Goal: Find specific page/section: Find specific page/section

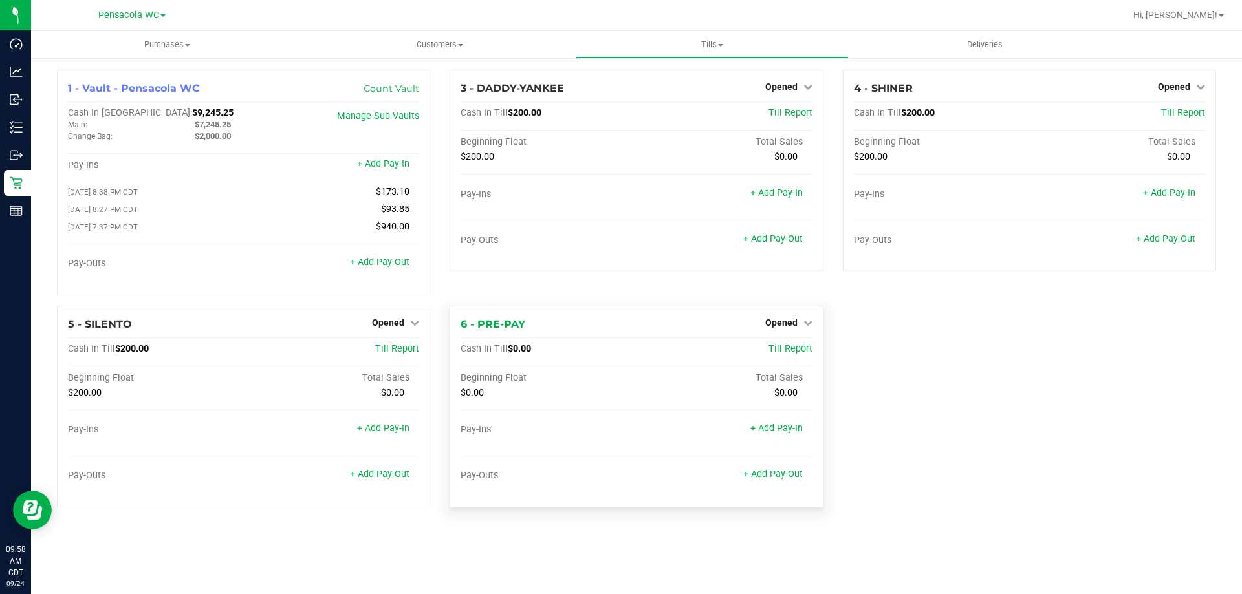
click at [576, 318] on div "6 - PRE-PAY Opened Close Till Cash In Till $0.00 Till Report Beginning Float To…" at bounding box center [635, 407] width 373 height 202
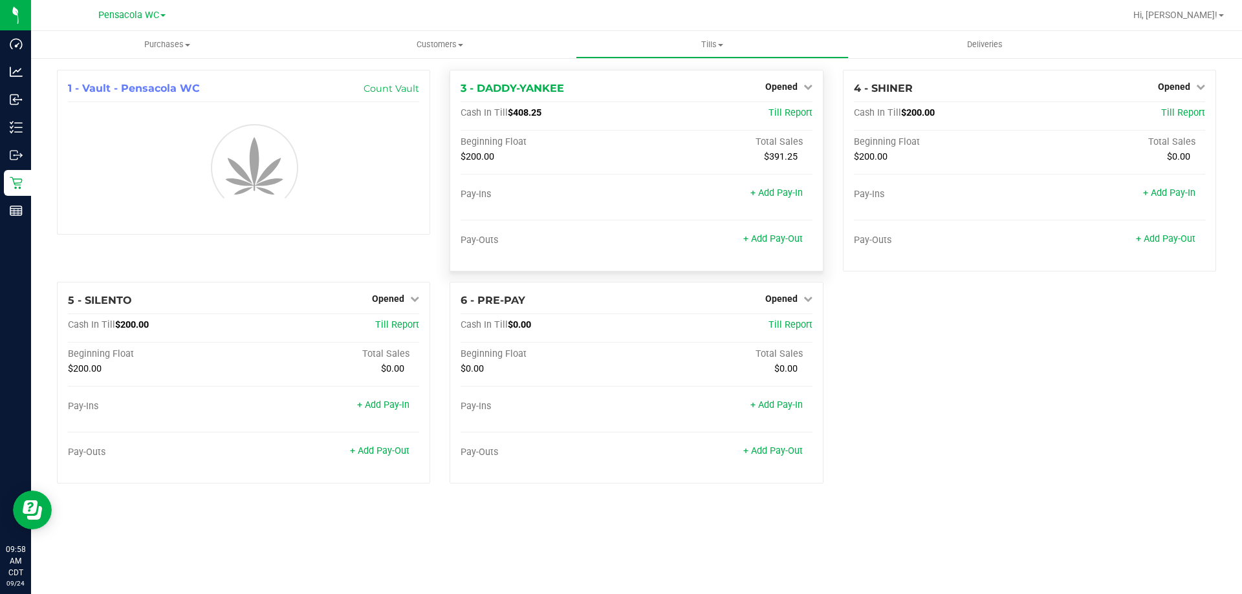
drag, startPoint x: 449, startPoint y: 76, endPoint x: 564, endPoint y: 96, distance: 116.8
click at [564, 96] on div "3 - DADDY-YANKEE Opened Close Till Cash In Till $408.25 Till Report Beginning F…" at bounding box center [636, 176] width 393 height 212
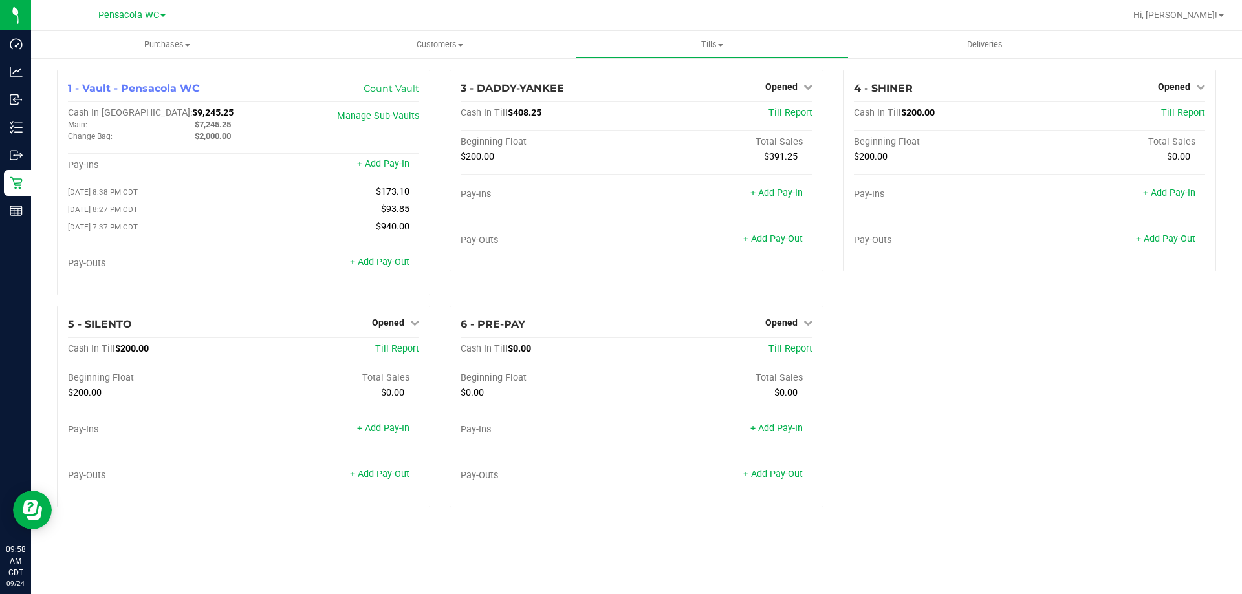
click at [446, 130] on div "3 - DADDY-YANKEE Opened Close Till Cash In Till $408.25 Till Report Beginning F…" at bounding box center [636, 188] width 393 height 236
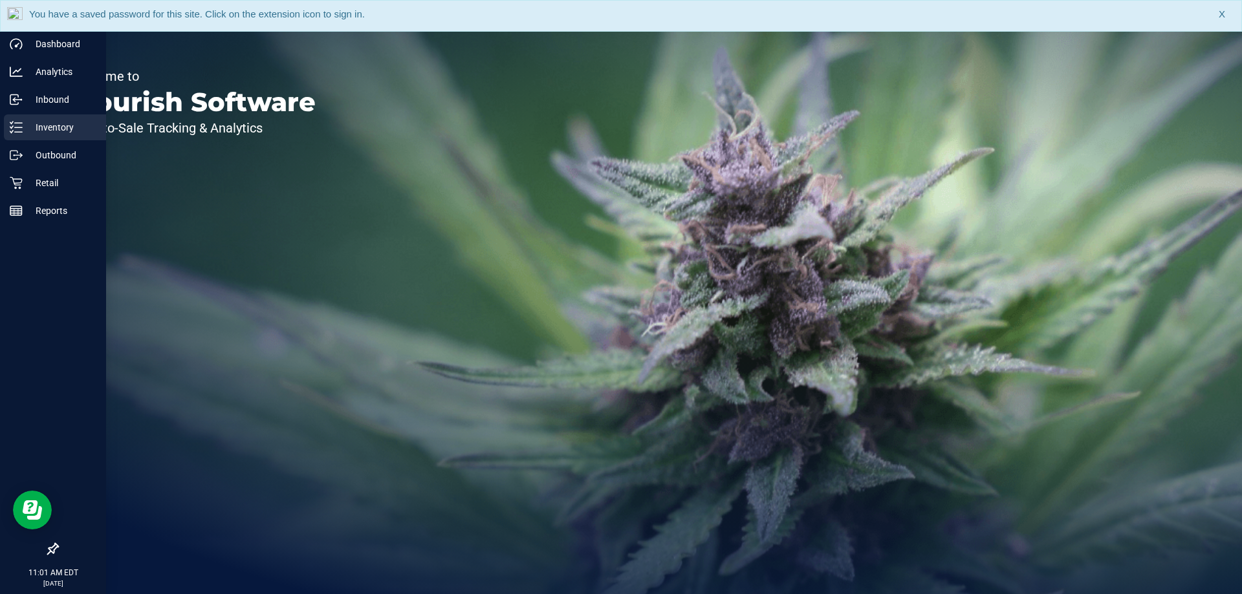
click at [25, 127] on p "Inventory" at bounding box center [62, 128] width 78 height 16
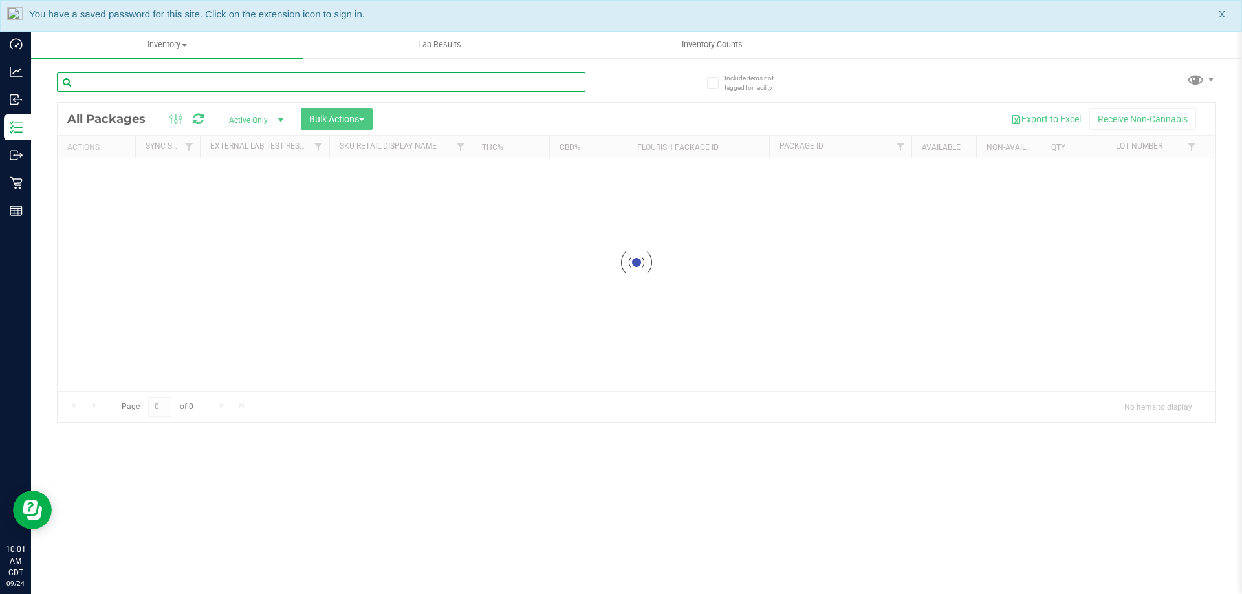
click at [182, 78] on input "text" at bounding box center [321, 81] width 528 height 19
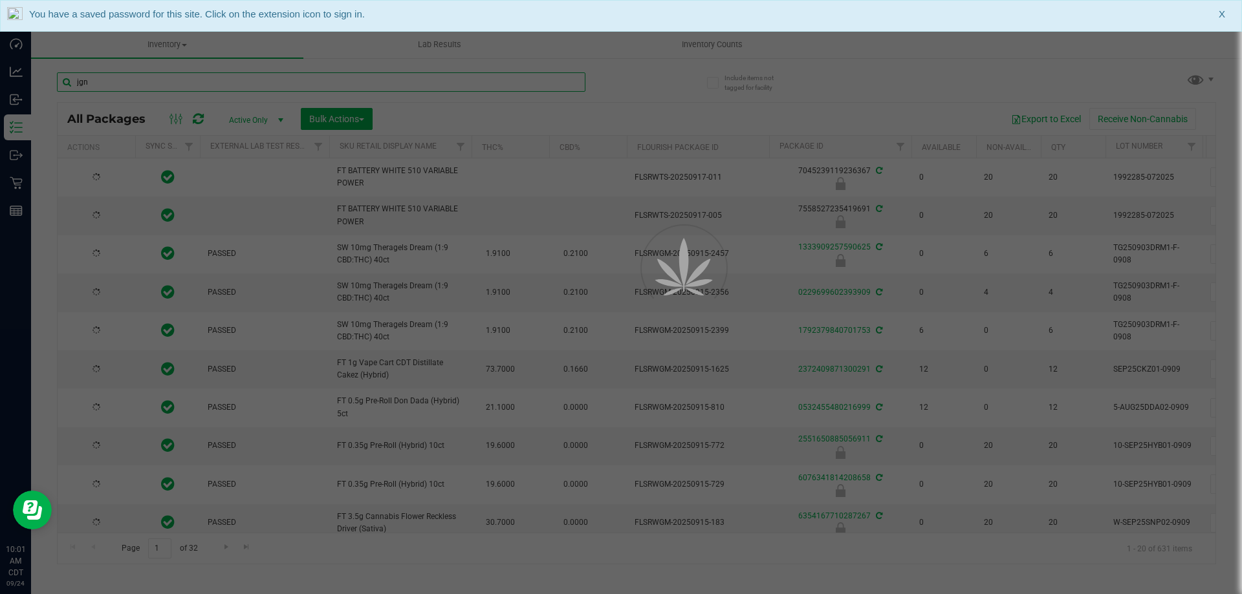
type input "jgn"
